Goal: Information Seeking & Learning: Learn about a topic

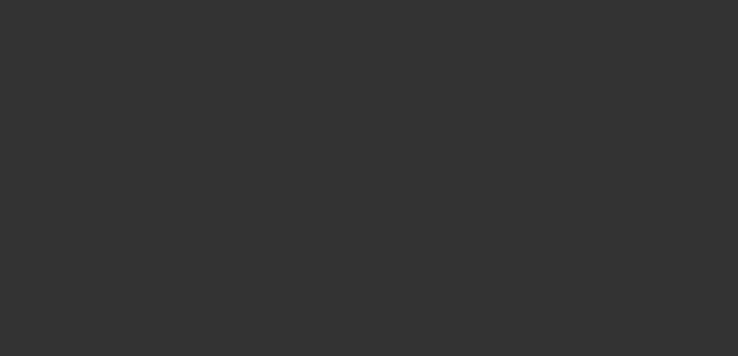
select select "0"
select select "2"
select select "0"
select select "2"
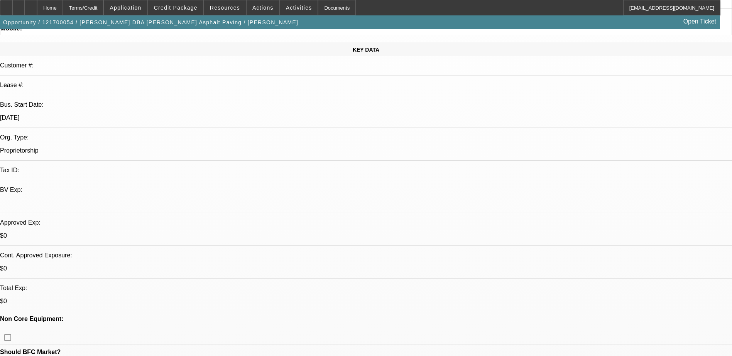
scroll to position [0, 0]
